Goal: Find specific page/section: Find specific page/section

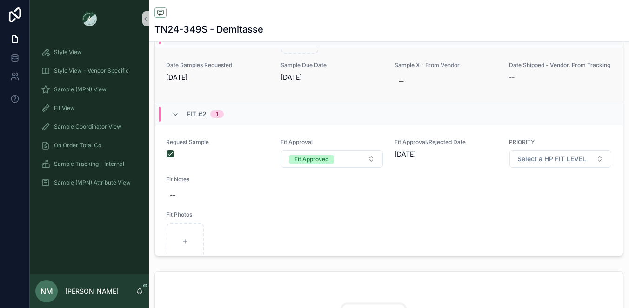
scroll to position [344, 0]
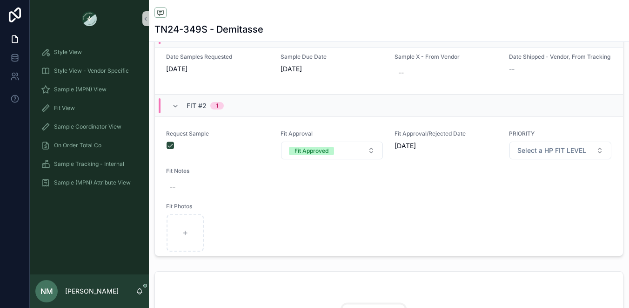
click at [222, 104] on span "1" at bounding box center [216, 105] width 13 height 7
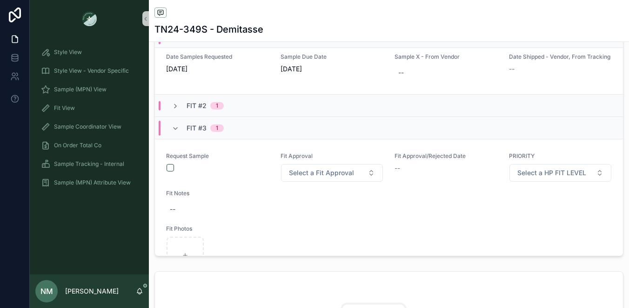
click at [223, 105] on span "1" at bounding box center [216, 105] width 13 height 7
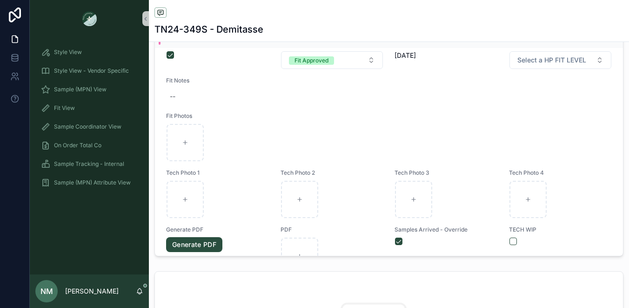
scroll to position [434, 0]
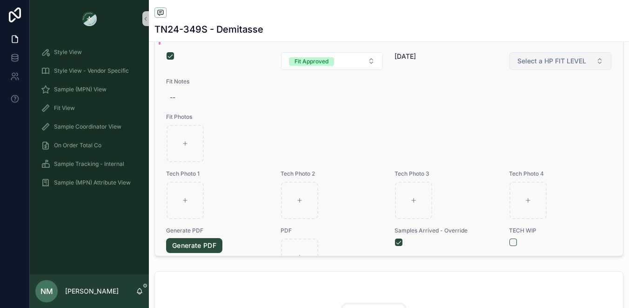
click at [600, 64] on button "Select a HP FIT LEVEL" at bounding box center [561, 61] width 102 height 18
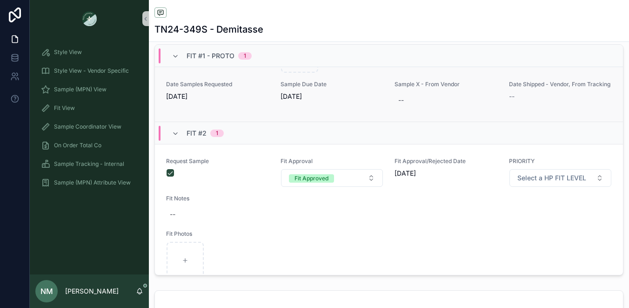
scroll to position [346, 0]
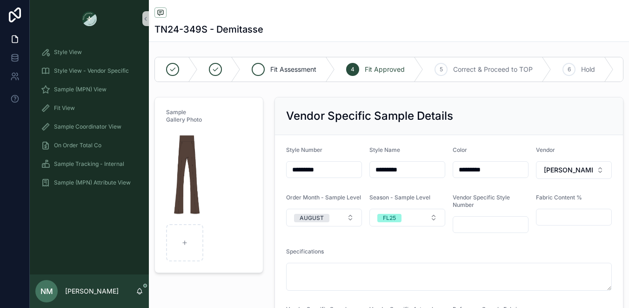
click at [302, 67] on span "Fit Assessment" at bounding box center [293, 69] width 46 height 9
click at [70, 108] on span "Fit View" at bounding box center [64, 107] width 21 height 7
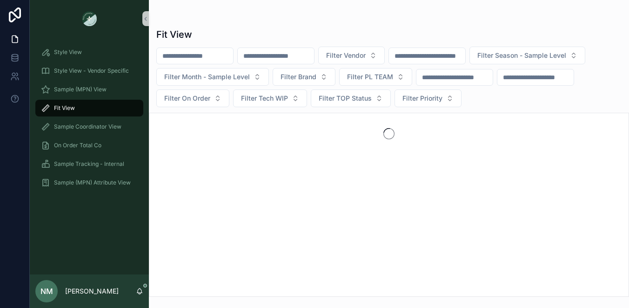
click at [269, 53] on input "scrollable content" at bounding box center [276, 55] width 76 height 13
type input "*"
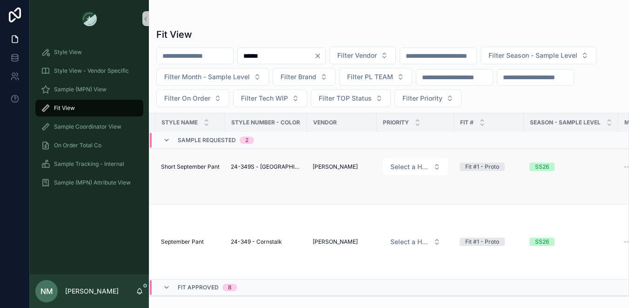
scroll to position [19, 0]
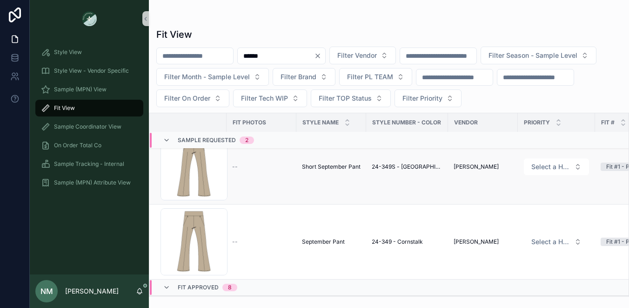
type input "******"
click at [322, 168] on span "Short September Pant" at bounding box center [331, 166] width 59 height 7
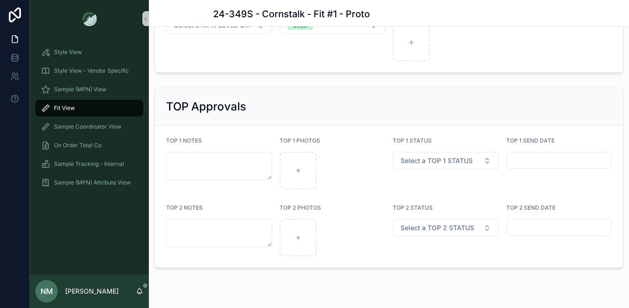
scroll to position [1240, 0]
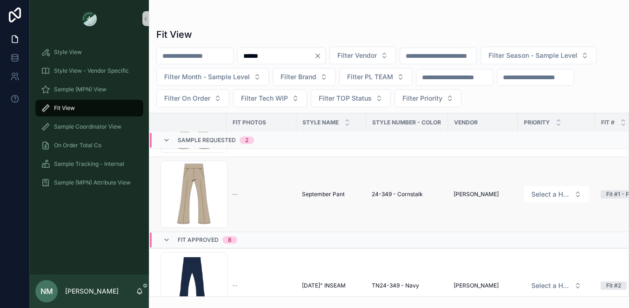
scroll to position [61, 0]
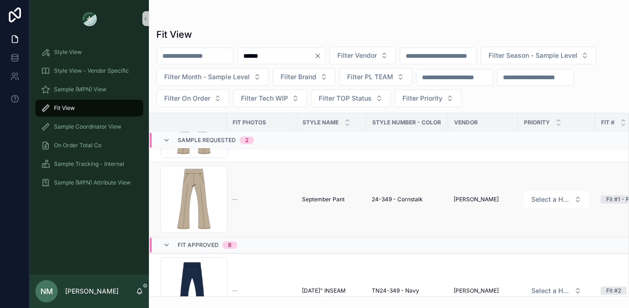
click at [290, 200] on div "--" at bounding box center [261, 198] width 59 height 7
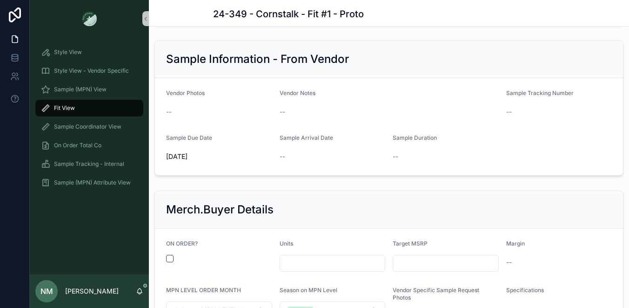
scroll to position [918, 0]
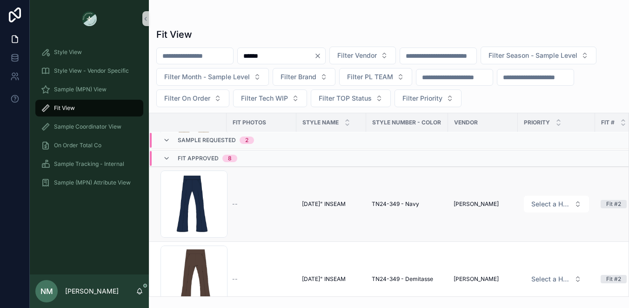
scroll to position [164, 0]
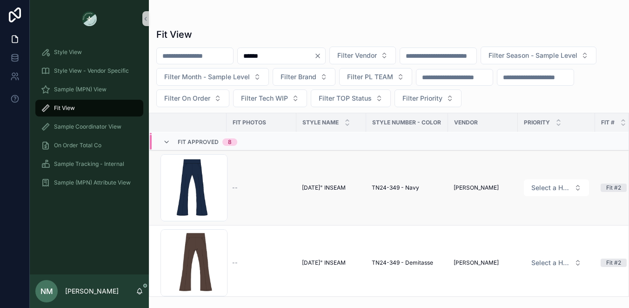
click at [318, 189] on span "[DATE]" INSEAM" at bounding box center [324, 187] width 44 height 7
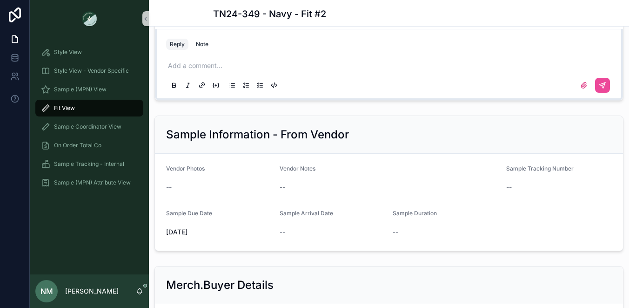
scroll to position [1021, 0]
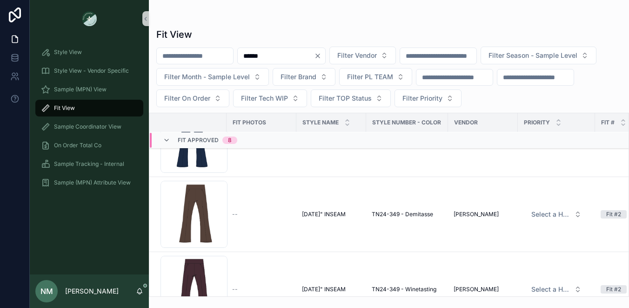
scroll to position [215, 0]
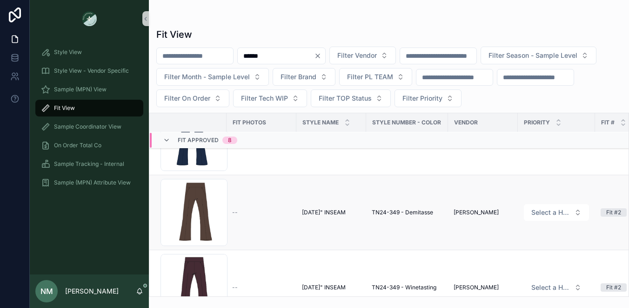
click at [332, 209] on span "[DATE]" INSEAM" at bounding box center [324, 211] width 44 height 7
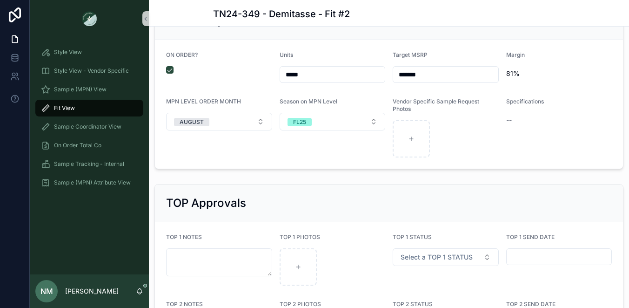
scroll to position [1292, 0]
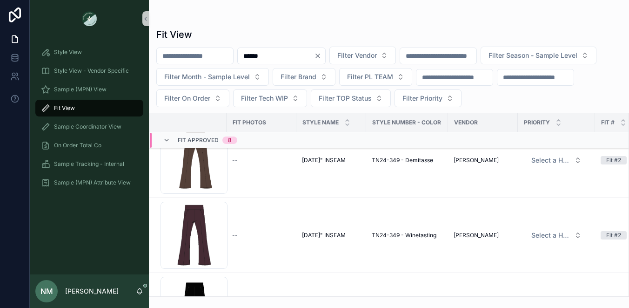
scroll to position [287, 0]
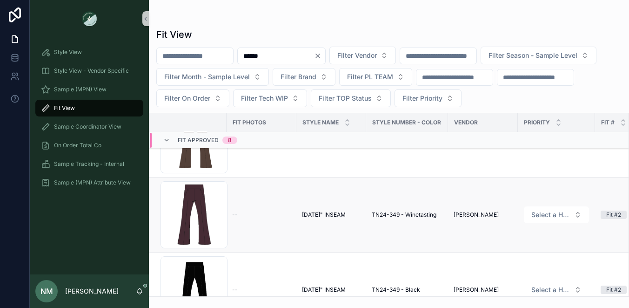
click at [322, 214] on span "[DATE]" INSEAM" at bounding box center [324, 214] width 44 height 7
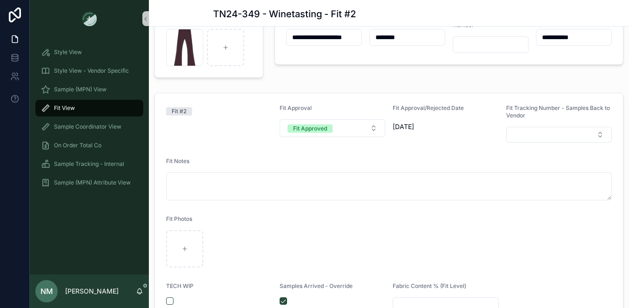
scroll to position [68, 0]
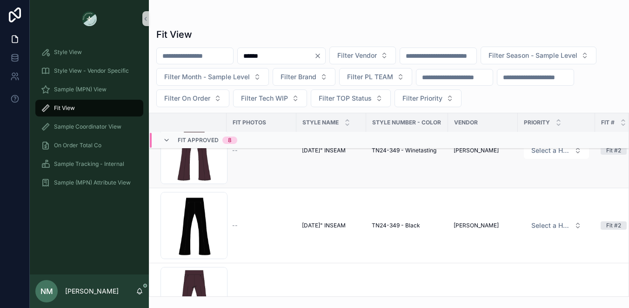
scroll to position [350, 0]
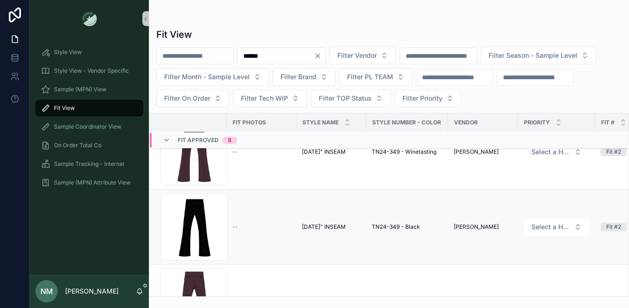
click at [332, 230] on span "[DATE]" INSEAM" at bounding box center [324, 226] width 44 height 7
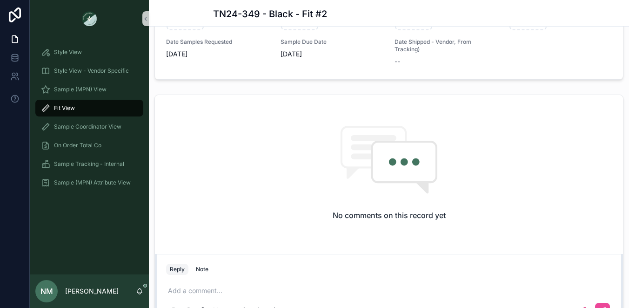
scroll to position [799, 0]
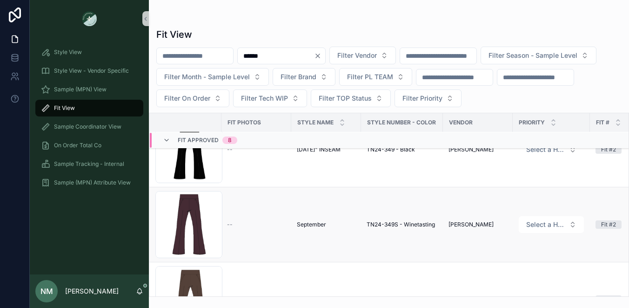
scroll to position [436, 5]
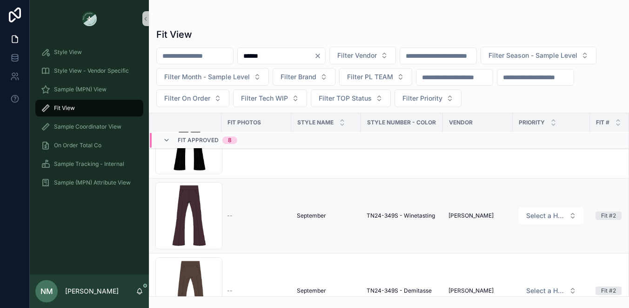
click at [309, 217] on span "September" at bounding box center [311, 215] width 29 height 7
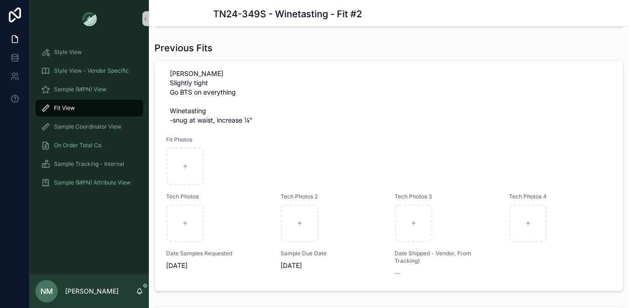
scroll to position [581, 0]
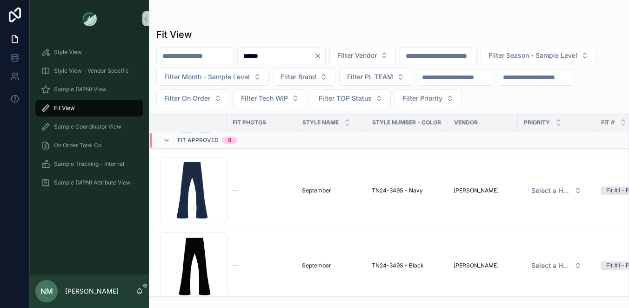
scroll to position [618, 0]
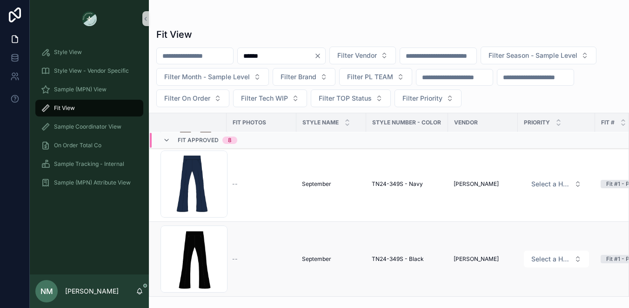
click at [323, 261] on span "September" at bounding box center [316, 258] width 29 height 7
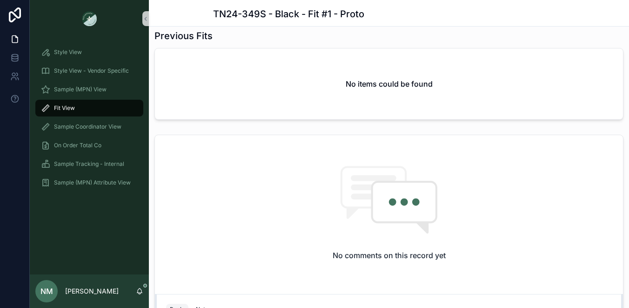
scroll to position [668, 0]
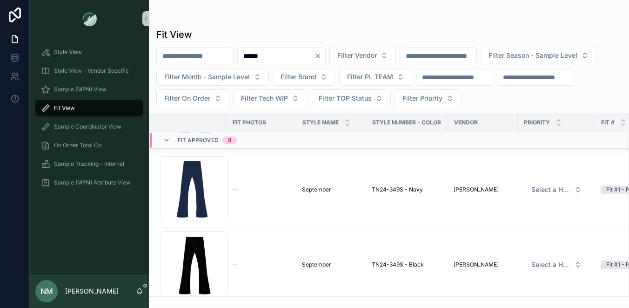
scroll to position [618, 0]
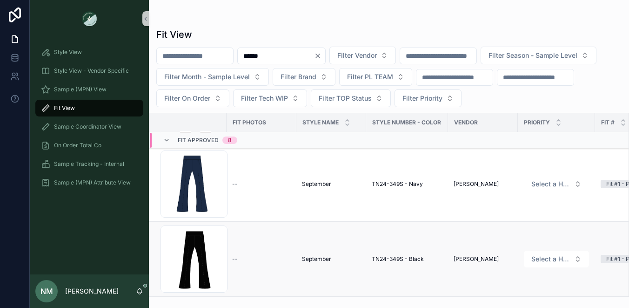
click at [320, 261] on span "September" at bounding box center [316, 258] width 29 height 7
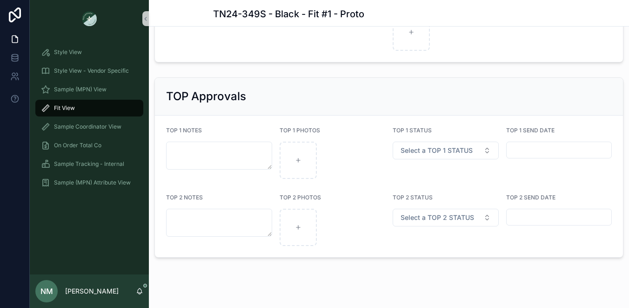
scroll to position [1304, 0]
